Goal: Task Accomplishment & Management: Manage account settings

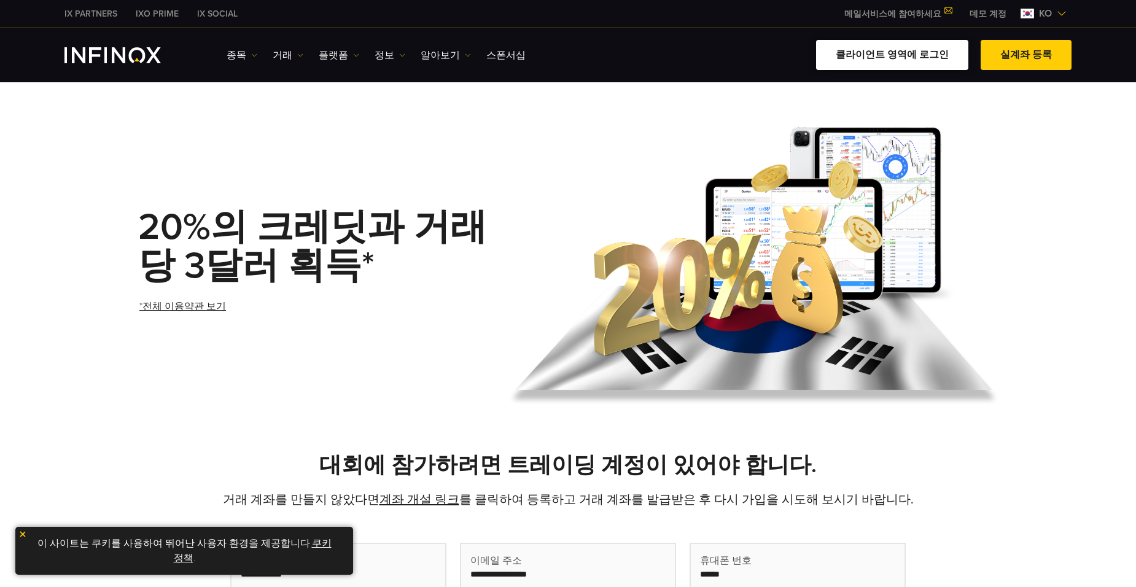
click at [928, 56] on link "클라이언트 영역에 로그인" at bounding box center [892, 55] width 152 height 30
drag, startPoint x: 0, startPoint y: 0, endPoint x: 631, endPoint y: 328, distance: 711.2
click at [886, 50] on link "클라이언트 영역에 로그인" at bounding box center [892, 55] width 152 height 30
